Goal: Task Accomplishment & Management: Use online tool/utility

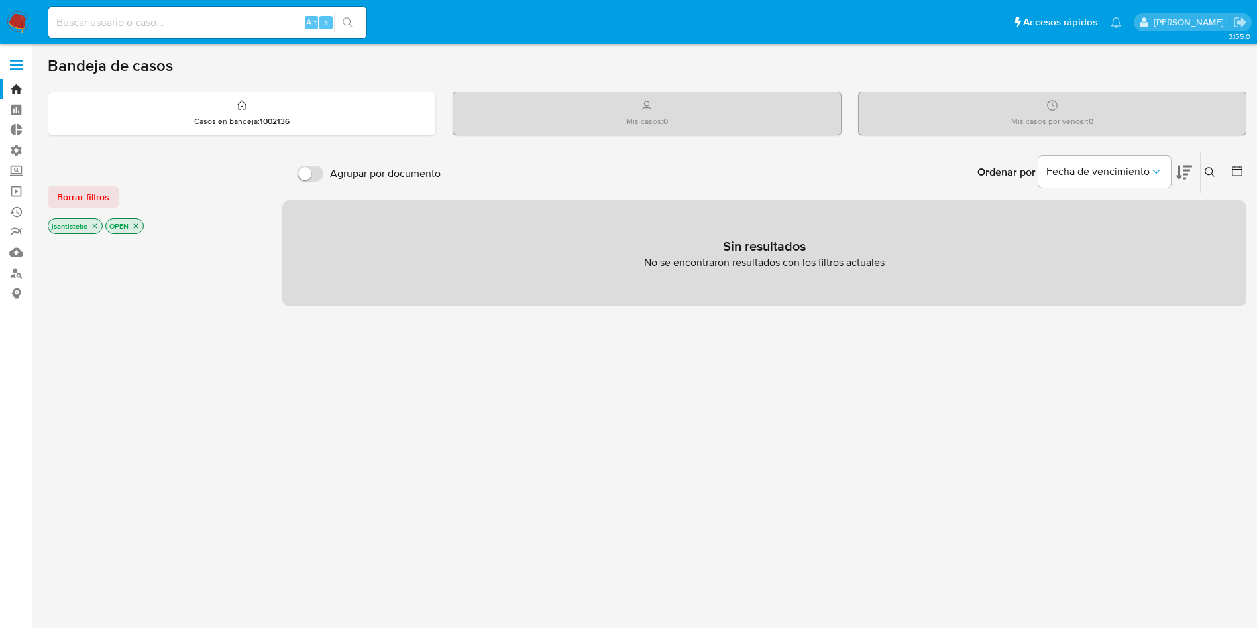
click at [26, 64] on label at bounding box center [16, 65] width 33 height 28
click at [0, 0] on input "checkbox" at bounding box center [0, 0] width 0 height 0
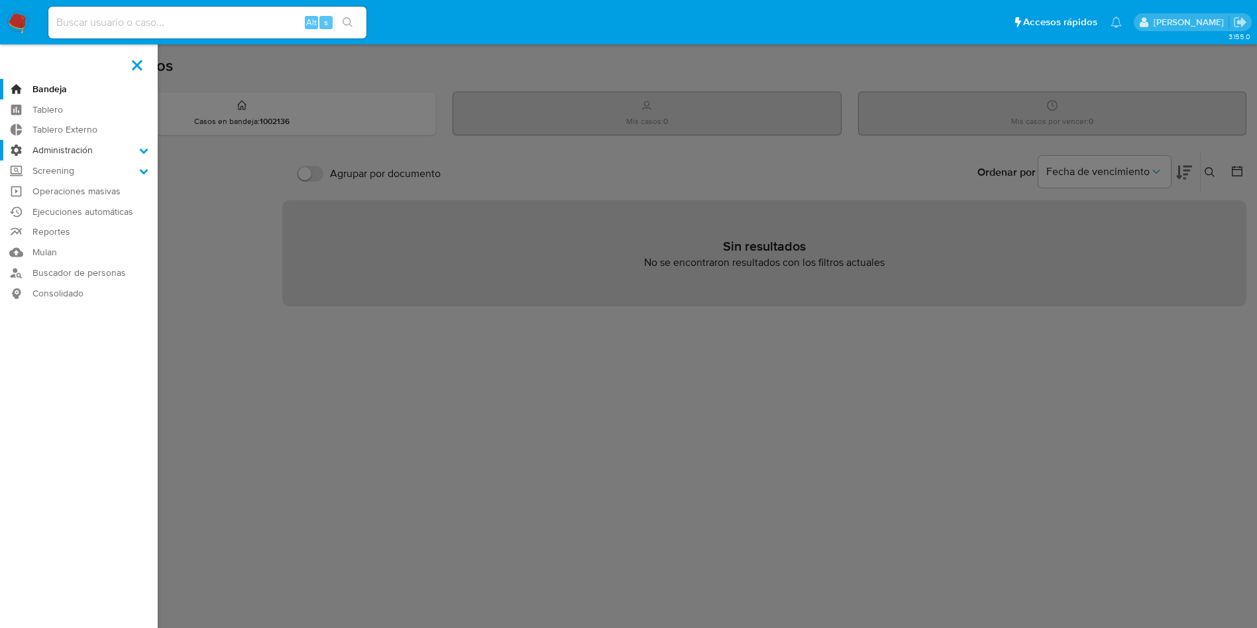
click at [67, 157] on label "Administración" at bounding box center [79, 150] width 158 height 21
click at [0, 0] on input "Administración" at bounding box center [0, 0] width 0 height 0
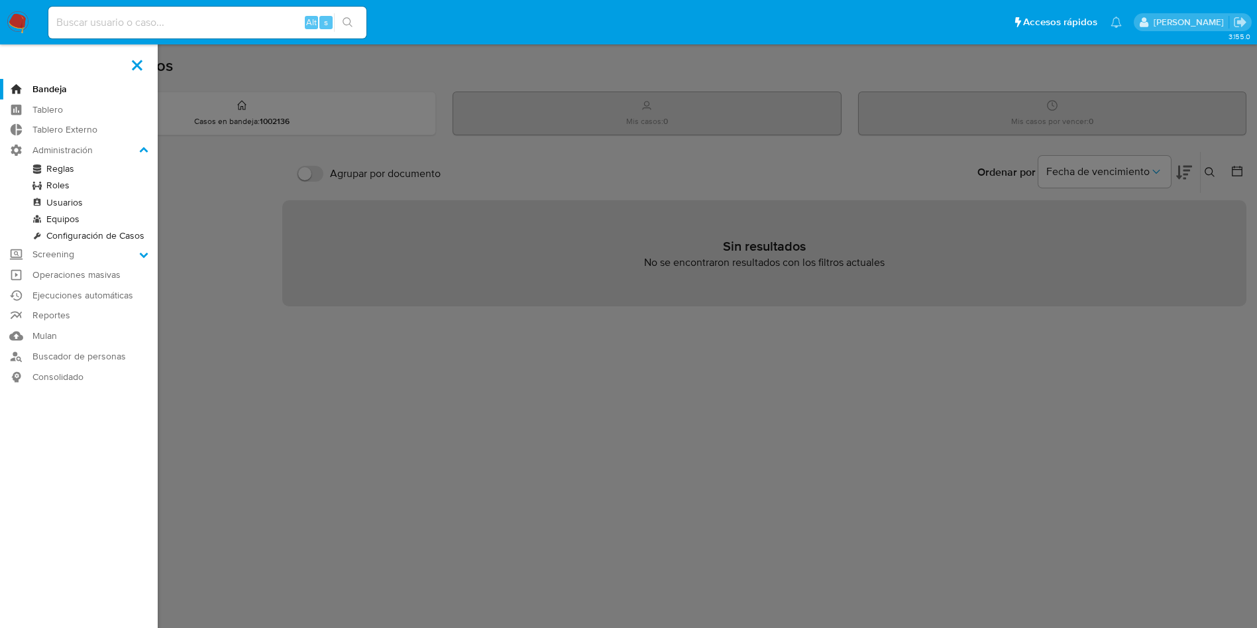
click at [61, 170] on link "Reglas" at bounding box center [79, 168] width 158 height 17
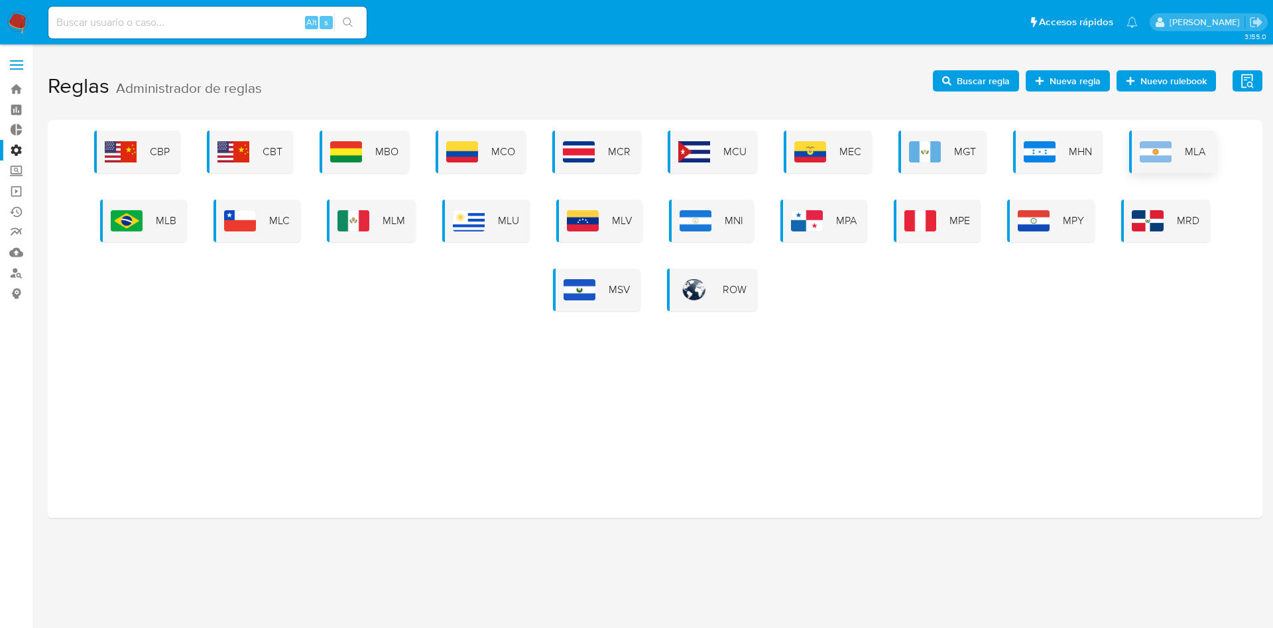
click at [1143, 150] on img at bounding box center [1155, 151] width 32 height 21
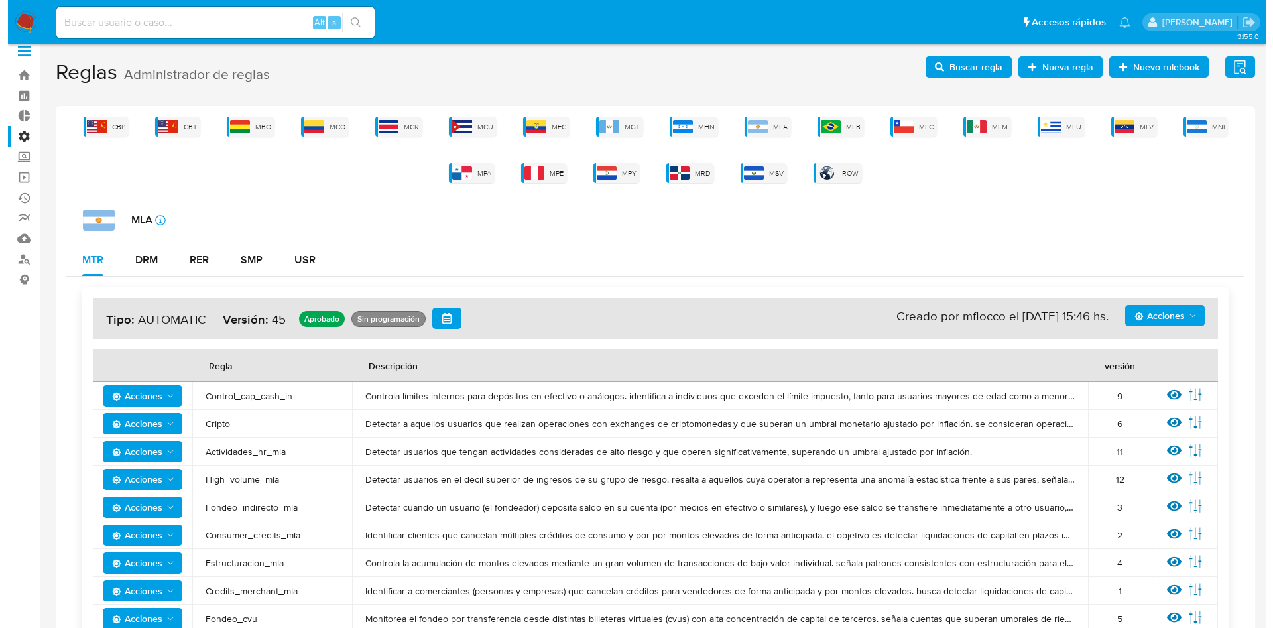
scroll to position [199, 0]
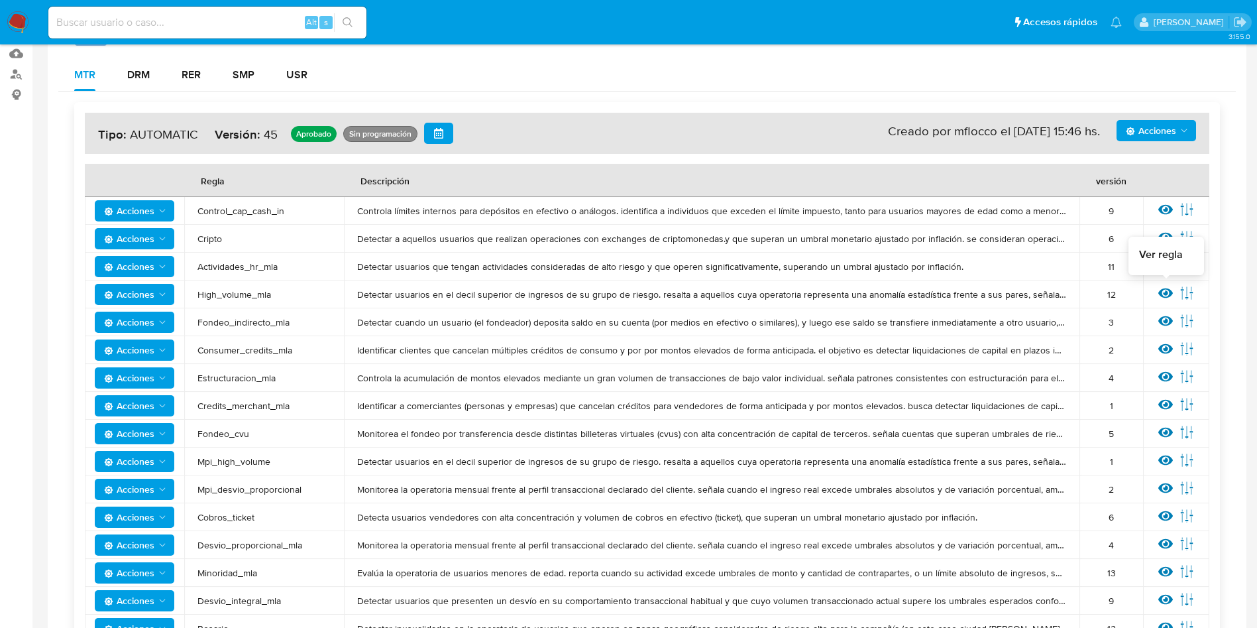
click at [1162, 296] on icon at bounding box center [1166, 293] width 15 height 10
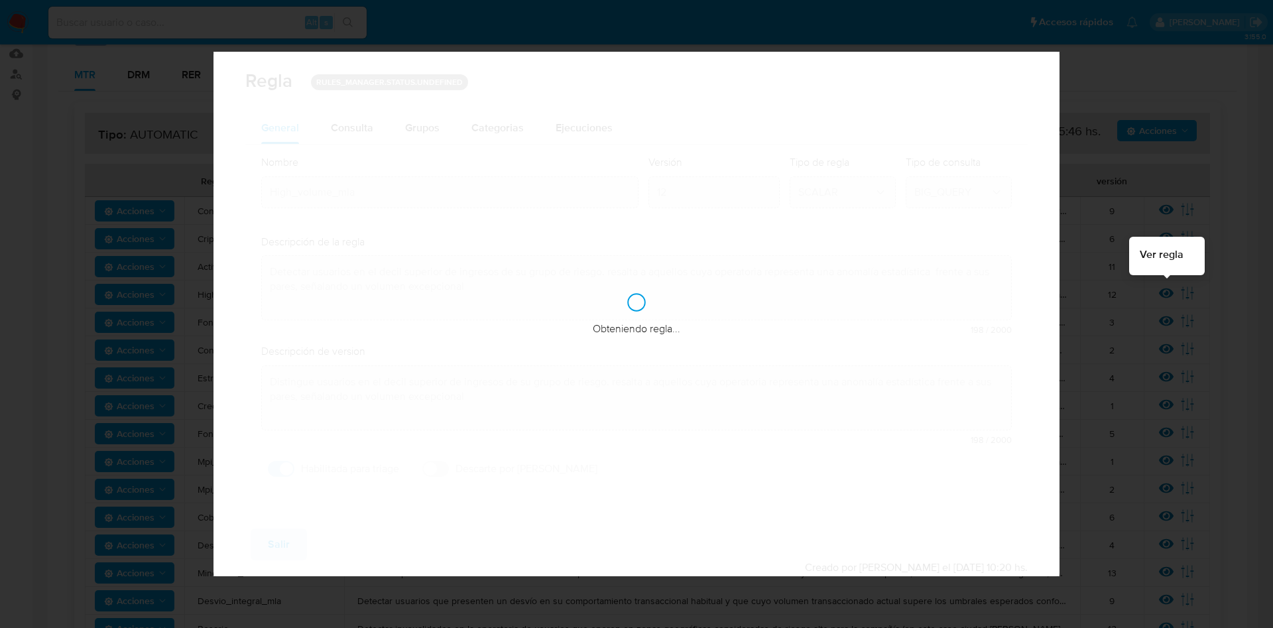
checkbox input "true"
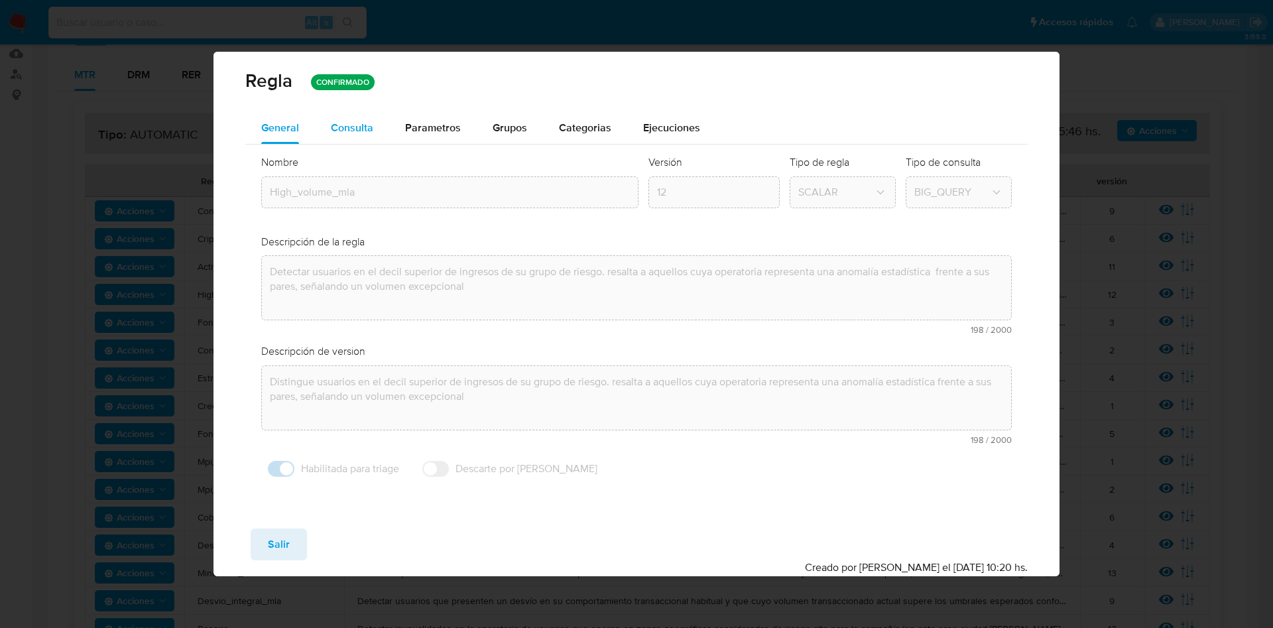
click at [345, 117] on div "Consulta" at bounding box center [352, 128] width 42 height 32
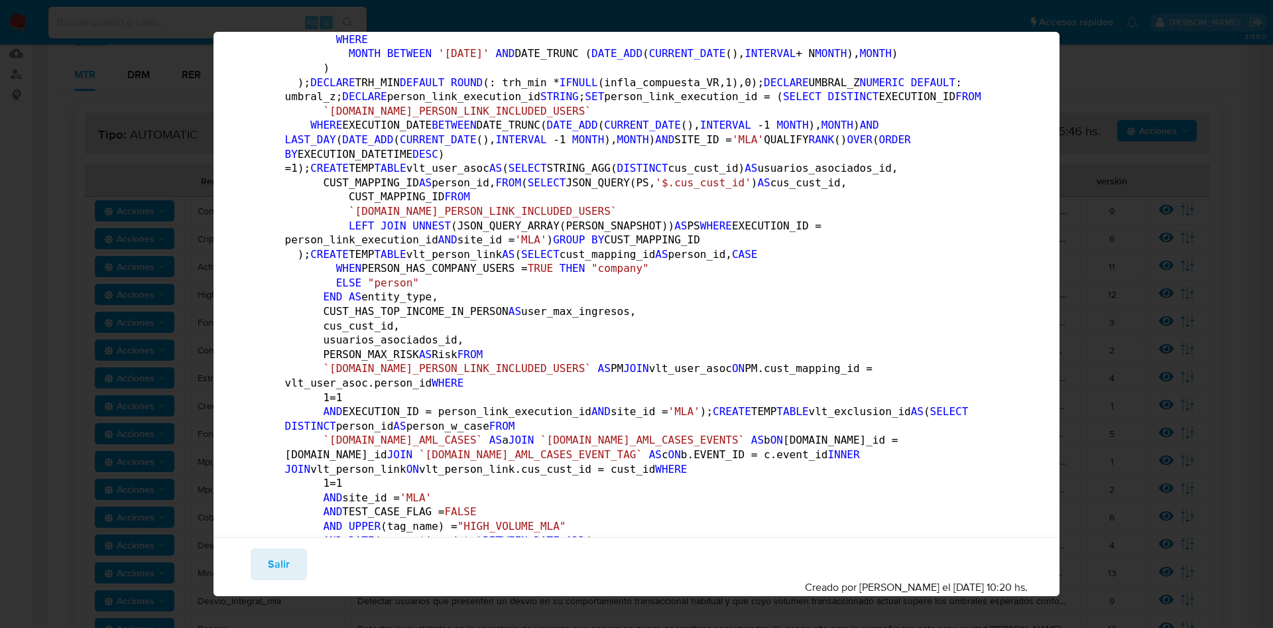
scroll to position [0, 0]
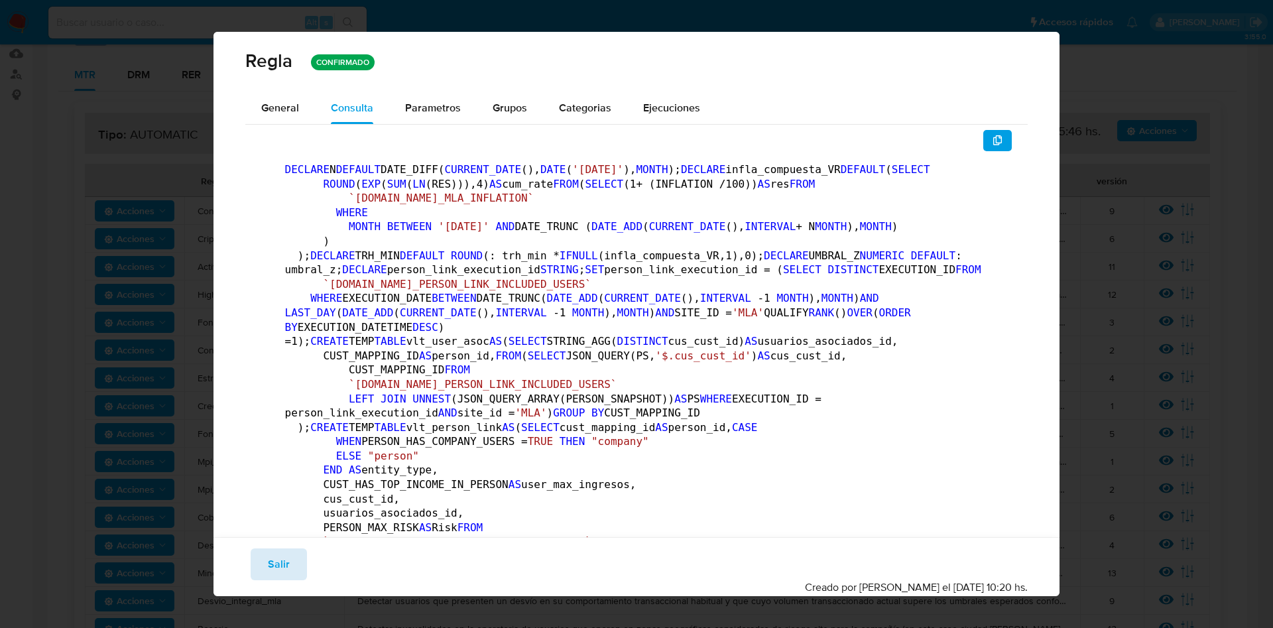
click at [283, 552] on span "Salir" at bounding box center [279, 563] width 22 height 29
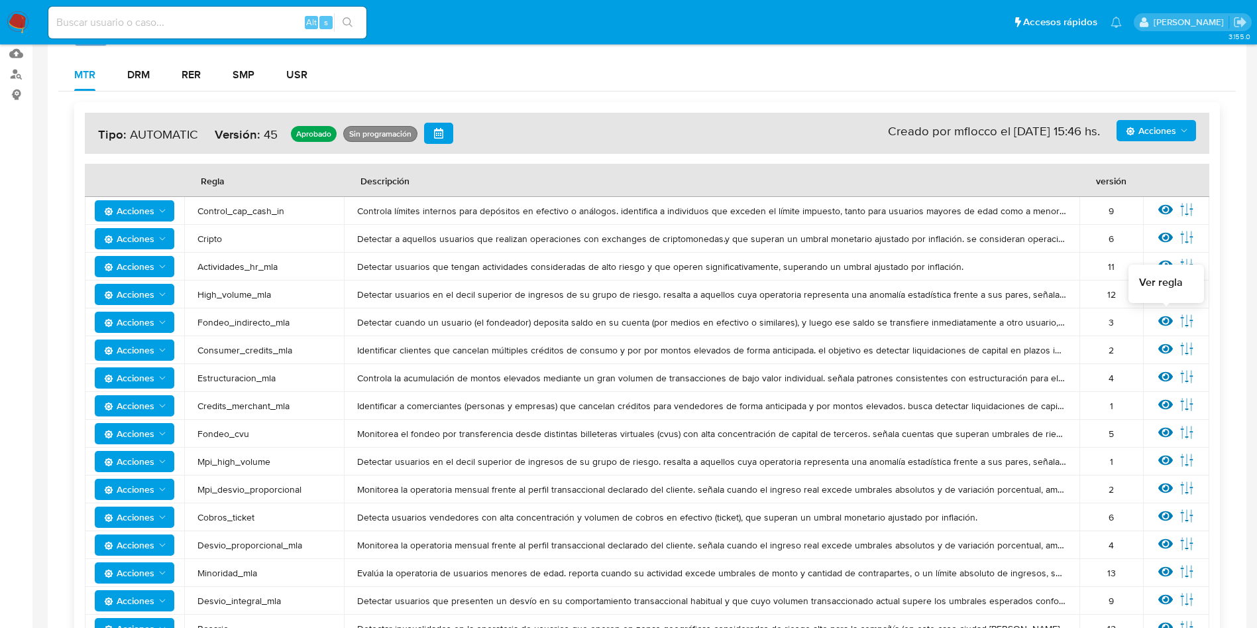
click at [1166, 321] on icon at bounding box center [1166, 321] width 15 height 15
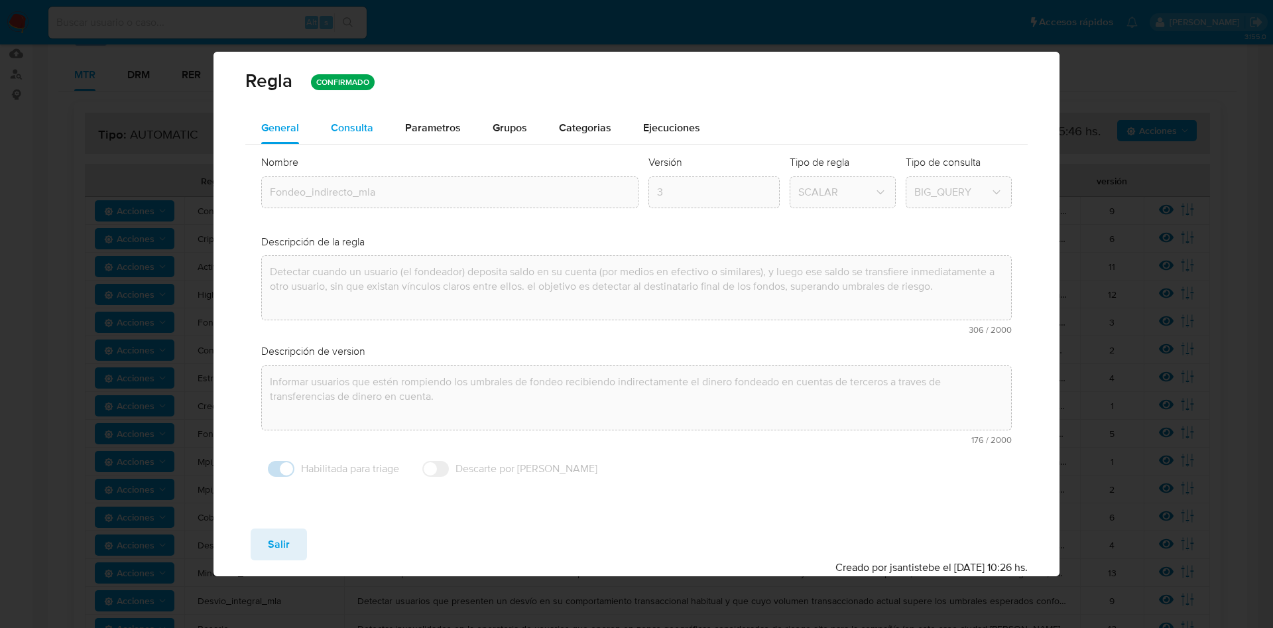
click at [350, 135] on span "Consulta" at bounding box center [352, 127] width 42 height 15
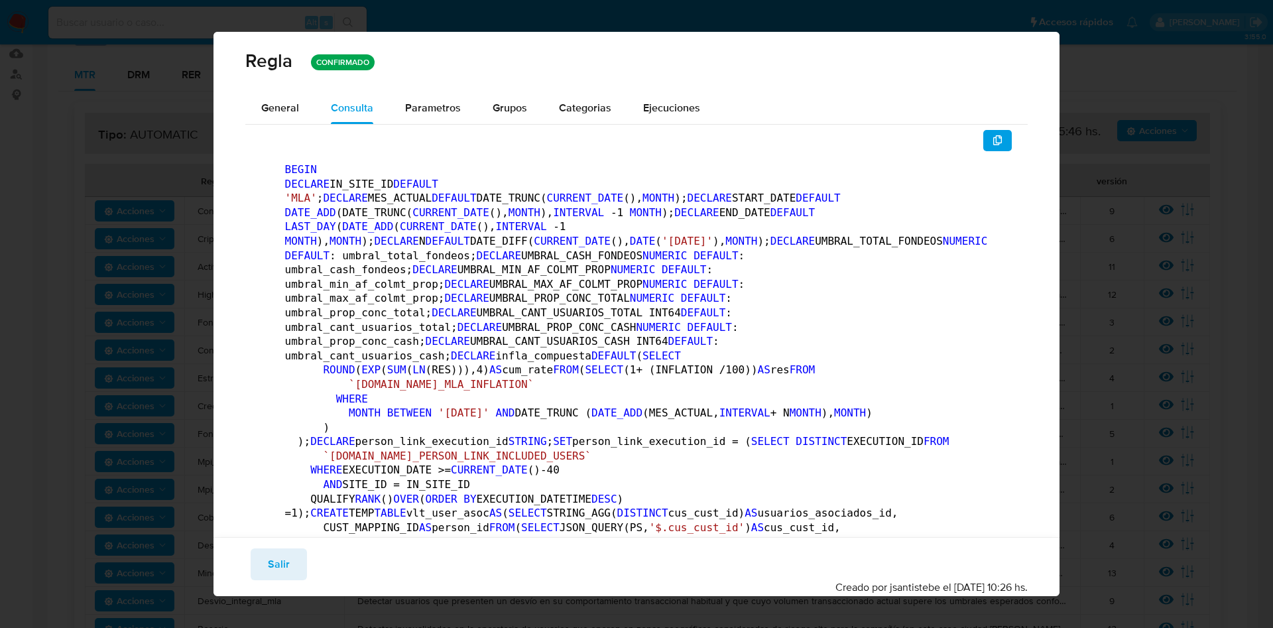
click at [992, 139] on icon "button" at bounding box center [997, 140] width 11 height 11
